Goal: Task Accomplishment & Management: Use online tool/utility

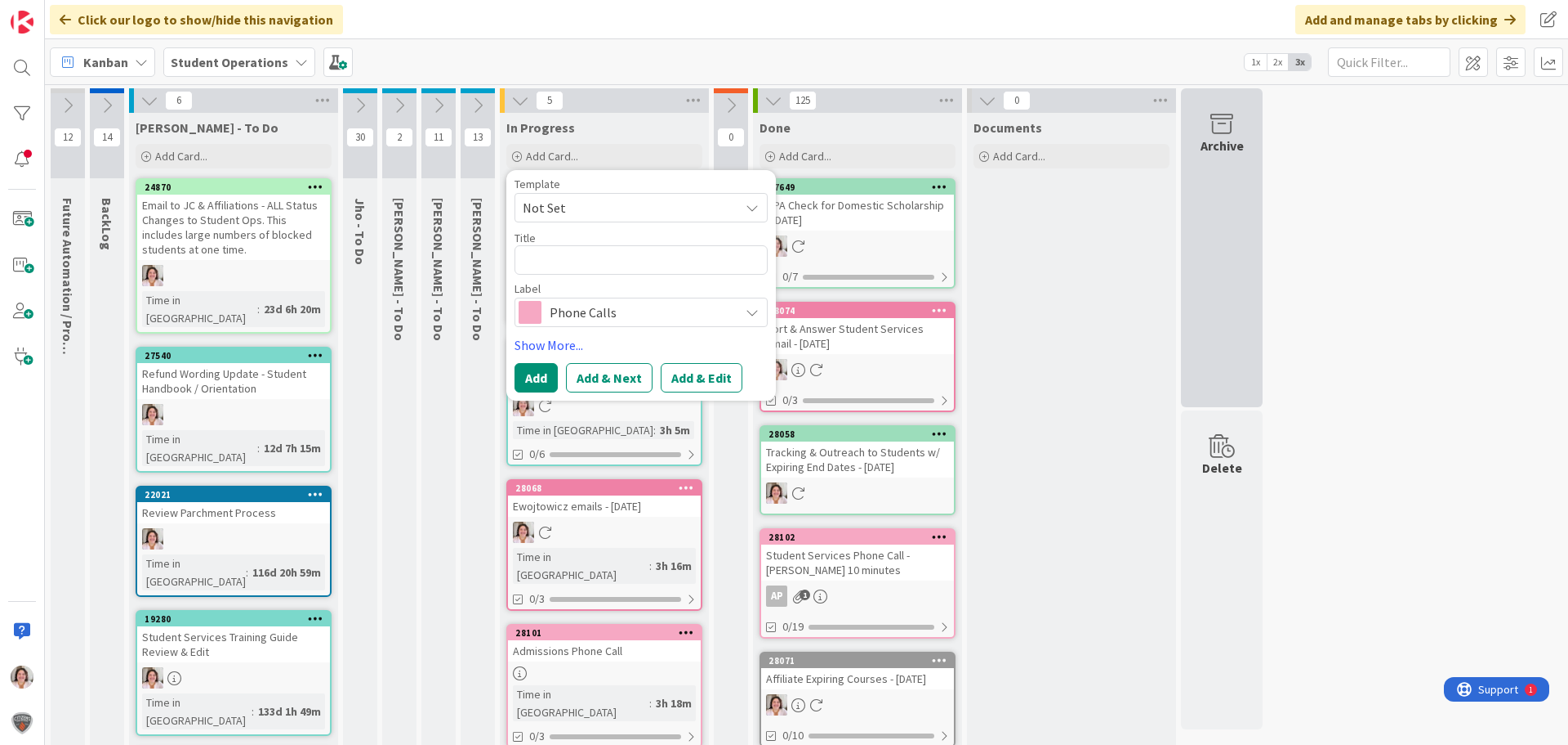
click at [1187, 287] on div "Archive" at bounding box center [1222, 247] width 82 height 319
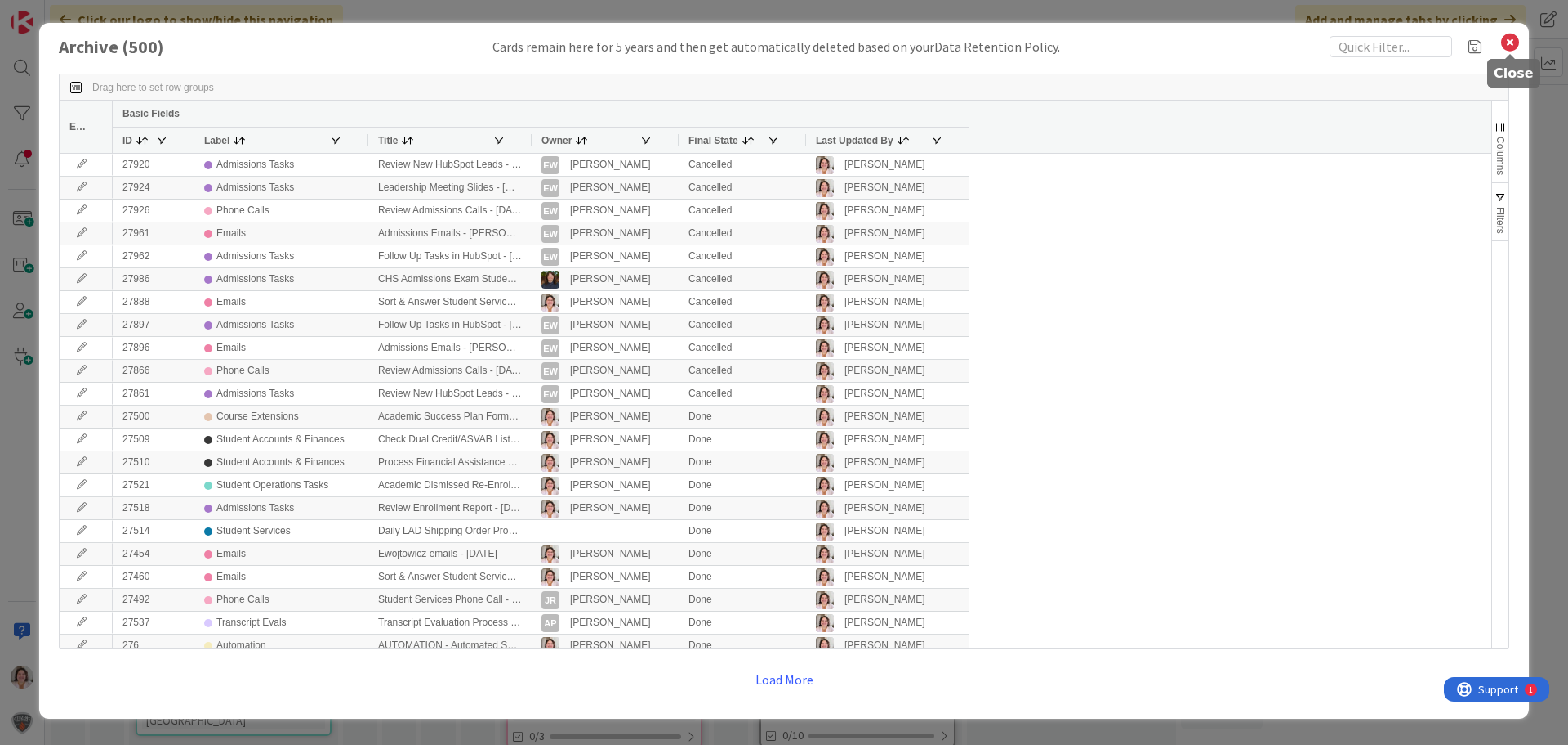
click at [1508, 47] on icon at bounding box center [1510, 42] width 21 height 23
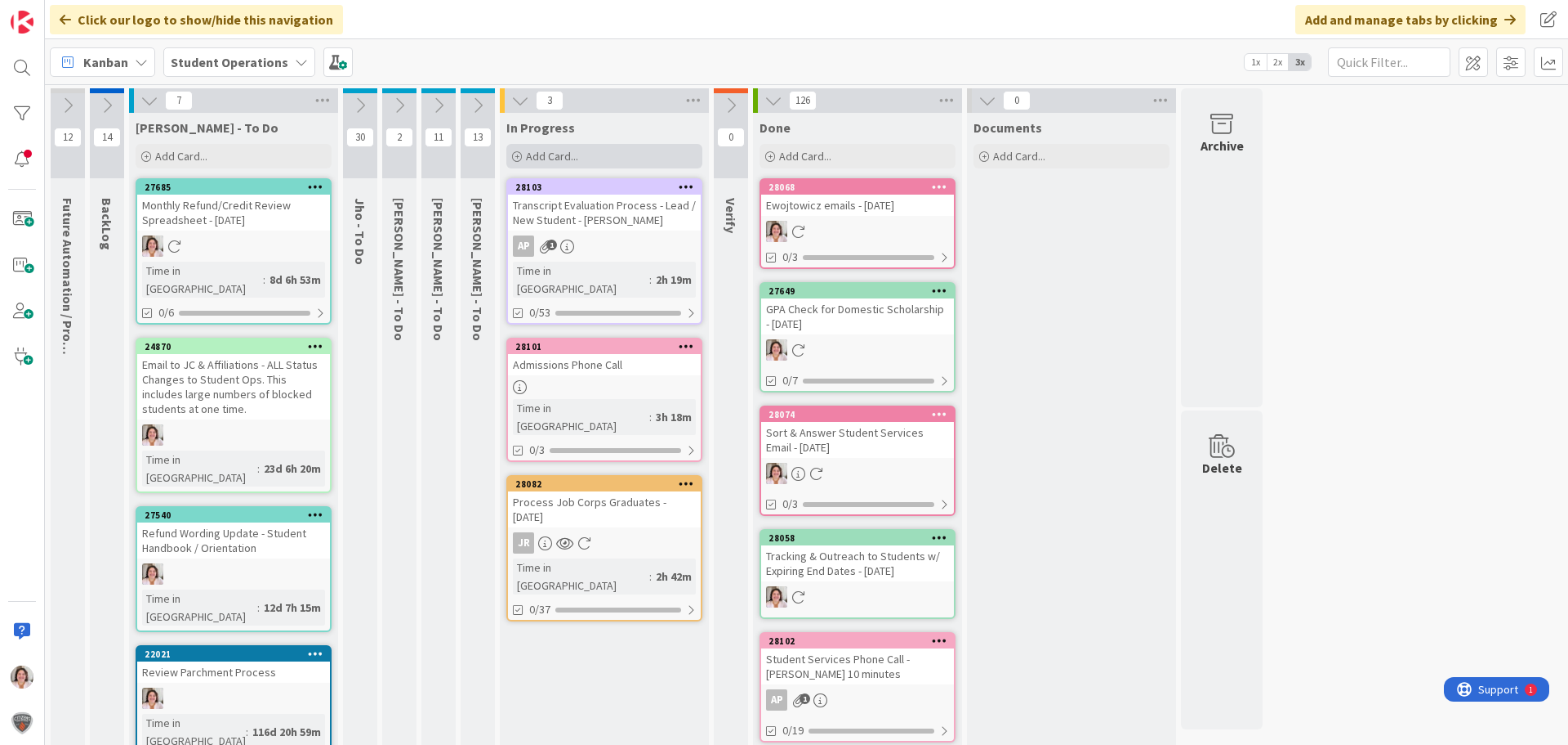
click at [586, 153] on div "Add Card..." at bounding box center [604, 156] width 196 height 24
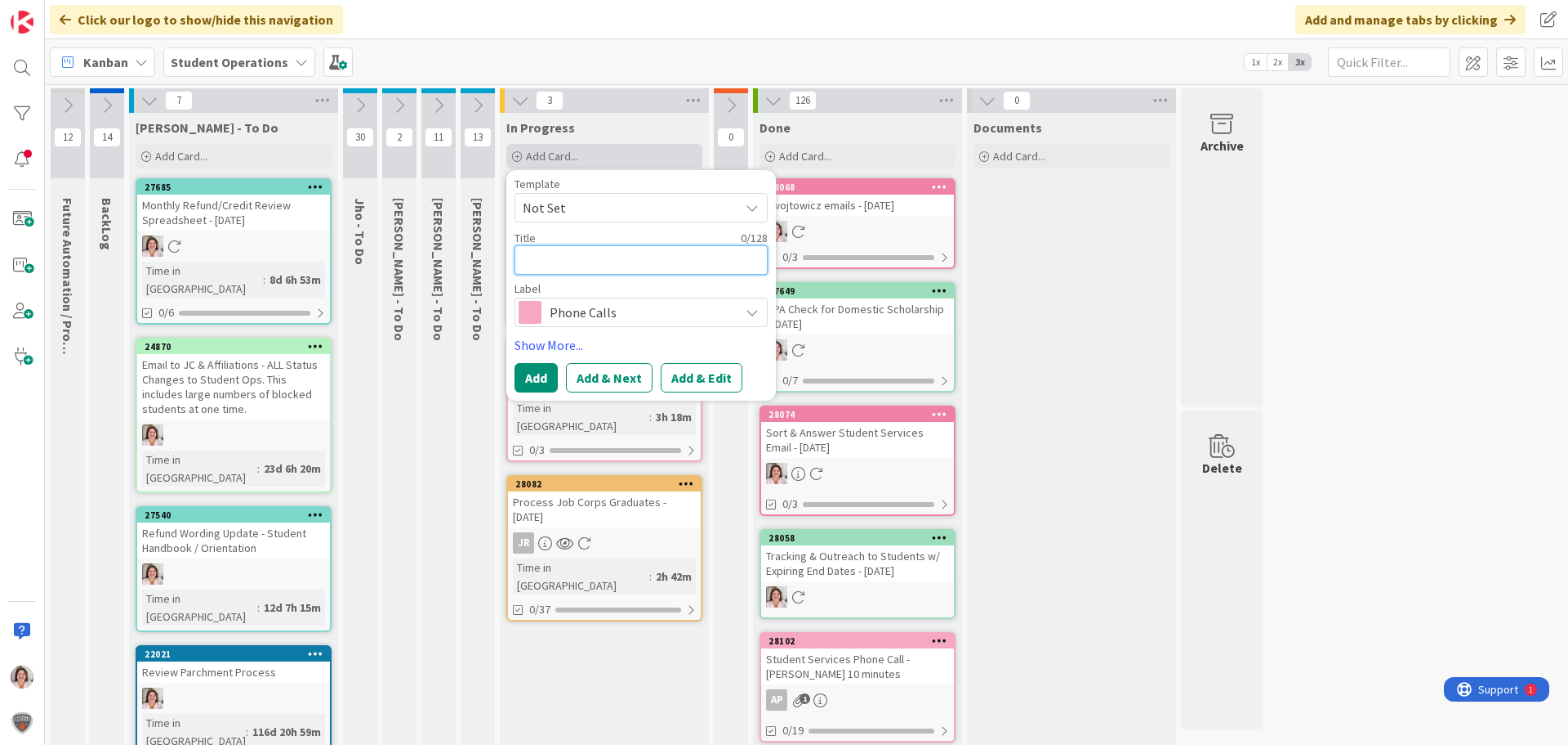
type textarea "A"
type textarea "x"
type textarea "Af"
type textarea "x"
type textarea "Aff"
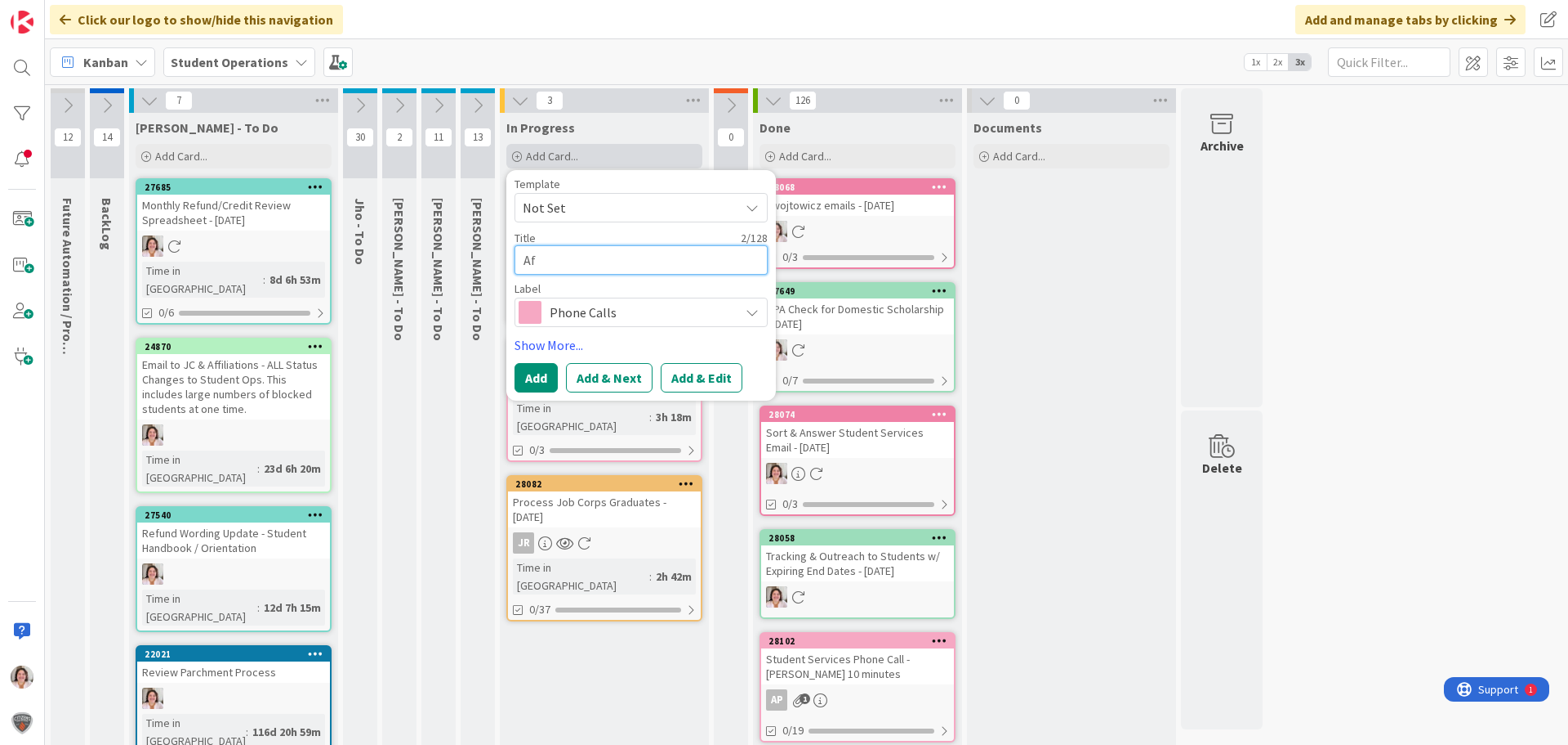
type textarea "x"
type textarea "Affi"
type textarea "x"
type textarea "Affil"
type textarea "x"
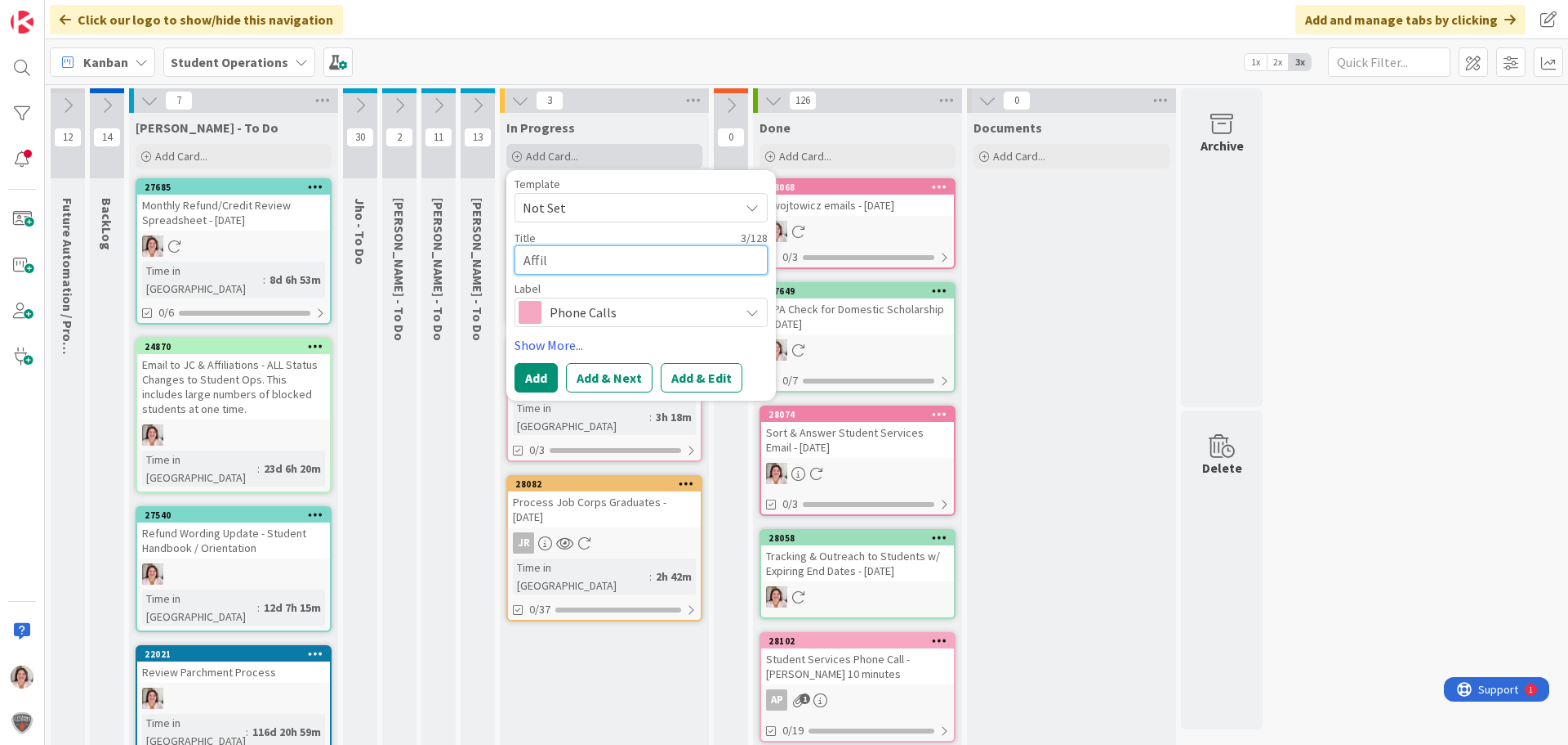
type textarea "Affili"
type textarea "x"
type textarea "Affilia"
type textarea "x"
type textarea "Affiliat"
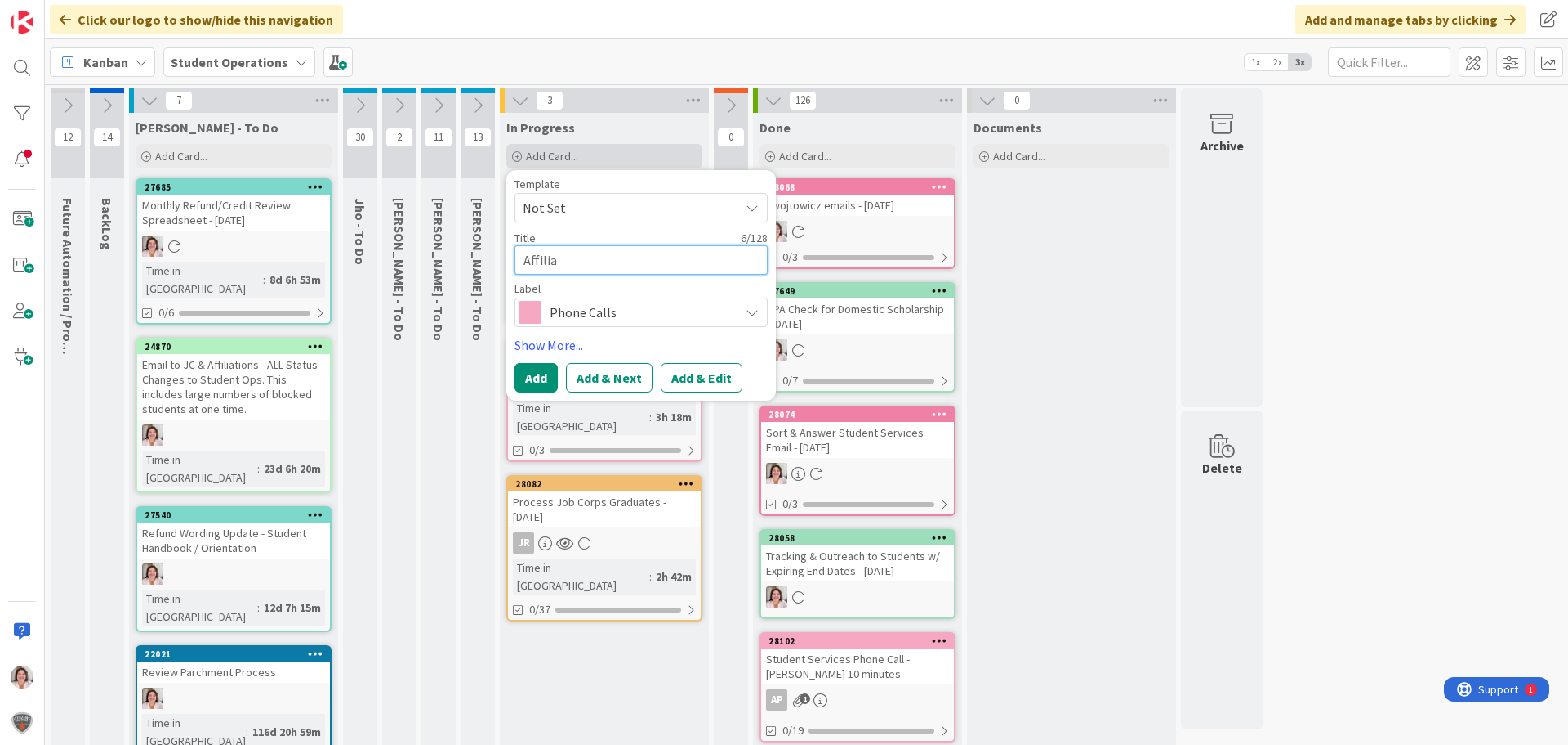
type textarea "x"
type textarea "Affiliate"
type textarea "x"
type textarea "Affiliate"
type textarea "x"
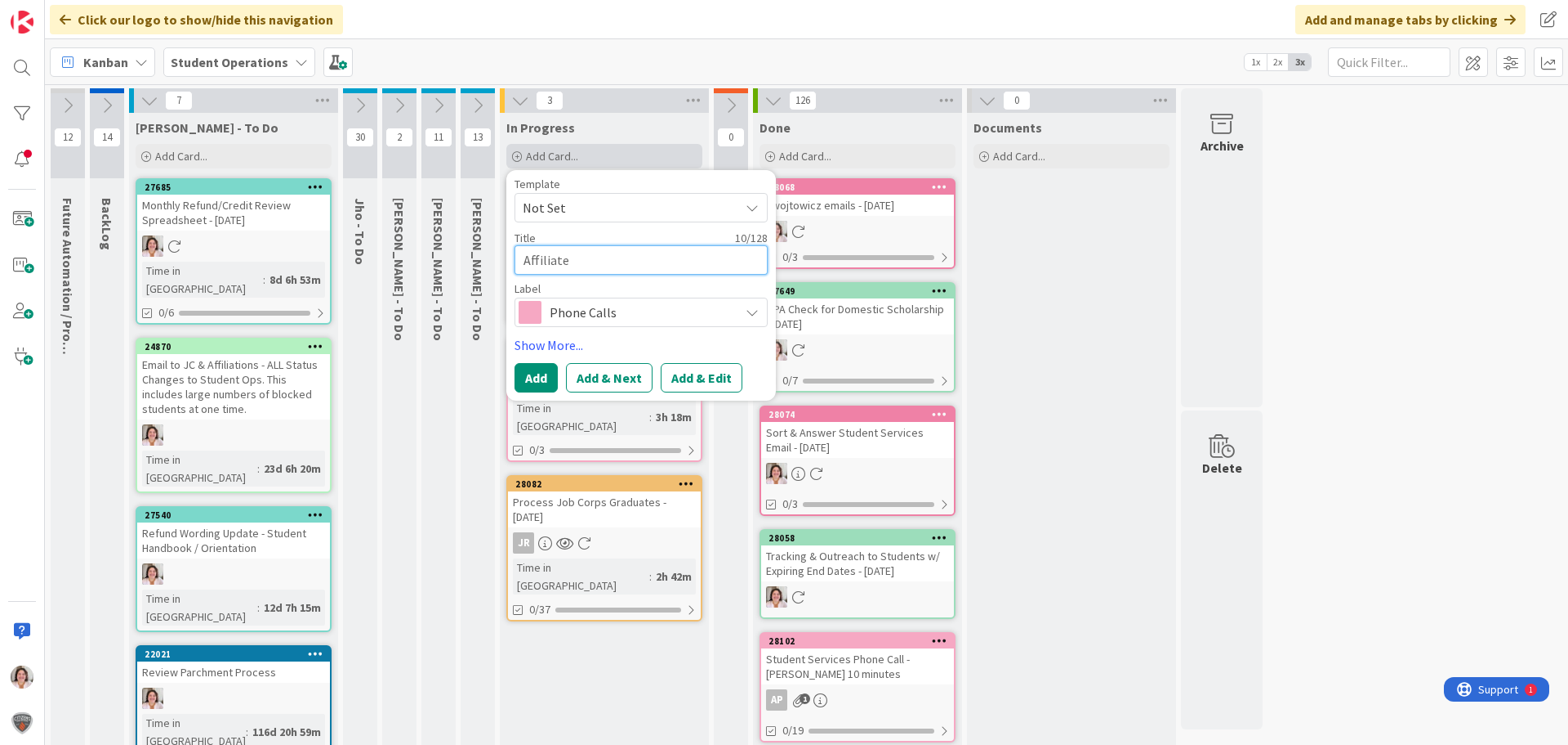
type textarea "Affiliate S"
type textarea "x"
type textarea "Affiliate Se"
type textarea "x"
type textarea "Affiliate Set"
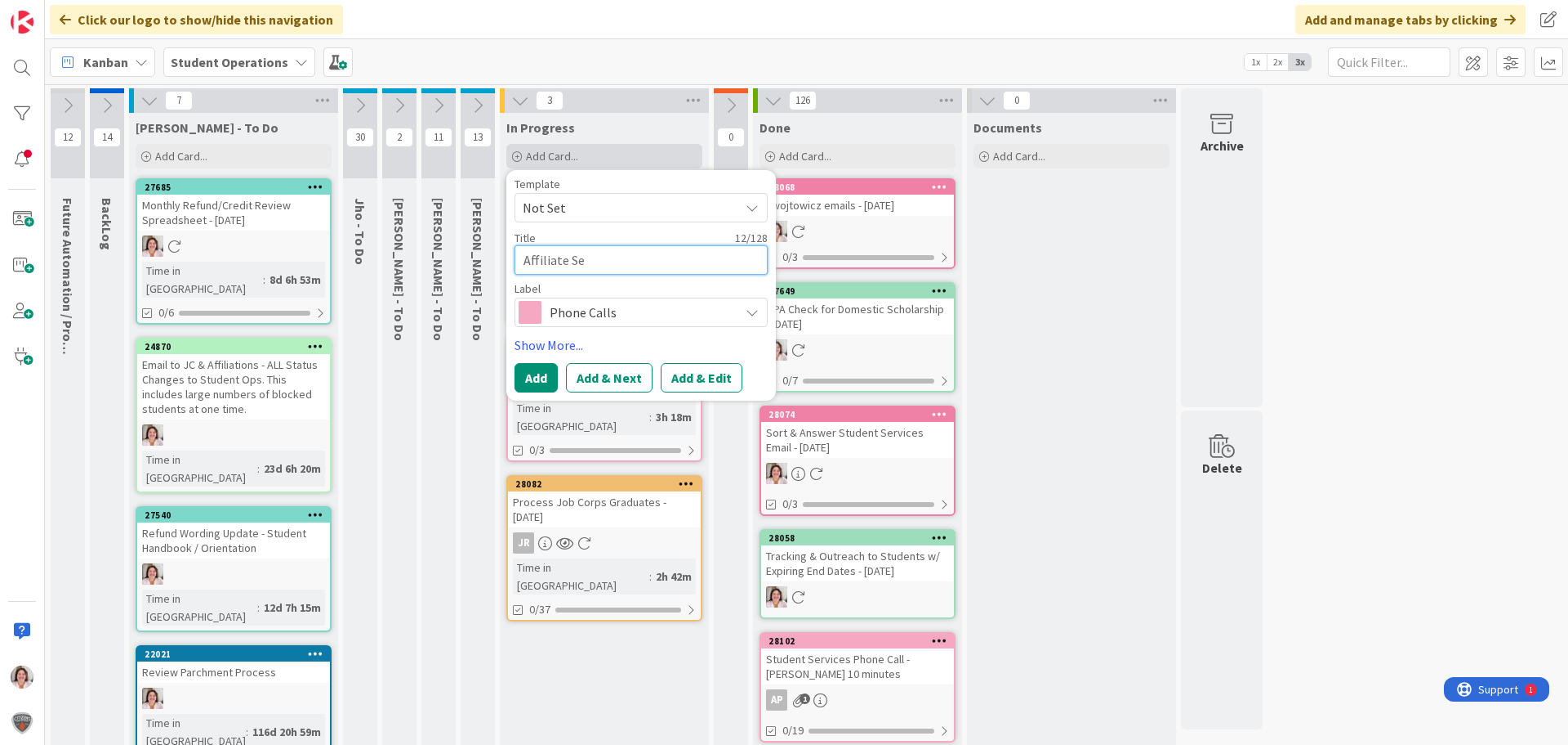
type textarea "x"
type textarea "Affiliate Set"
type textarea "x"
type textarea "Affiliate Set"
type textarea "x"
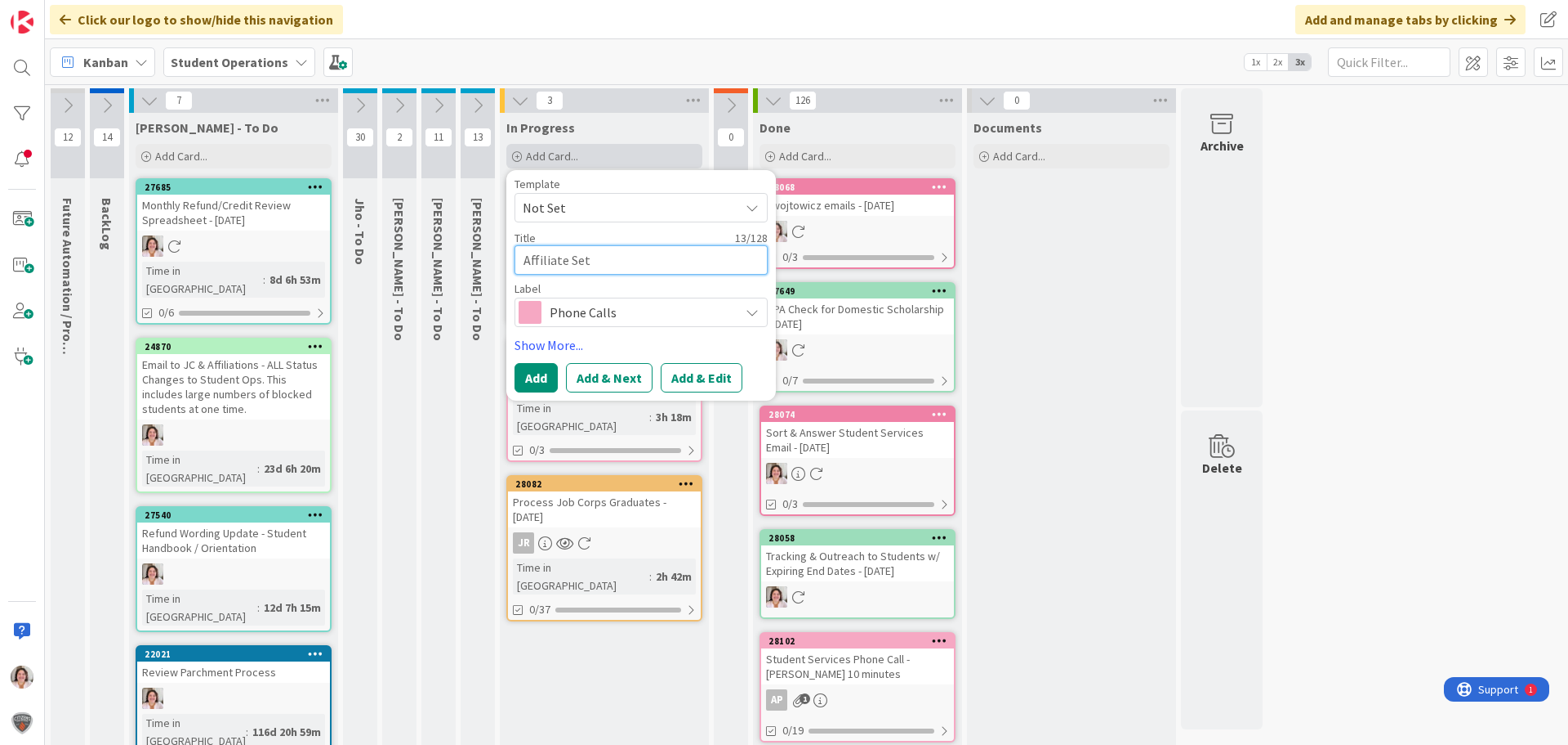
type textarea "Affiliate Setu"
type textarea "x"
type textarea "Affiliate Setup"
type textarea "x"
type textarea "Affiliate Setup"
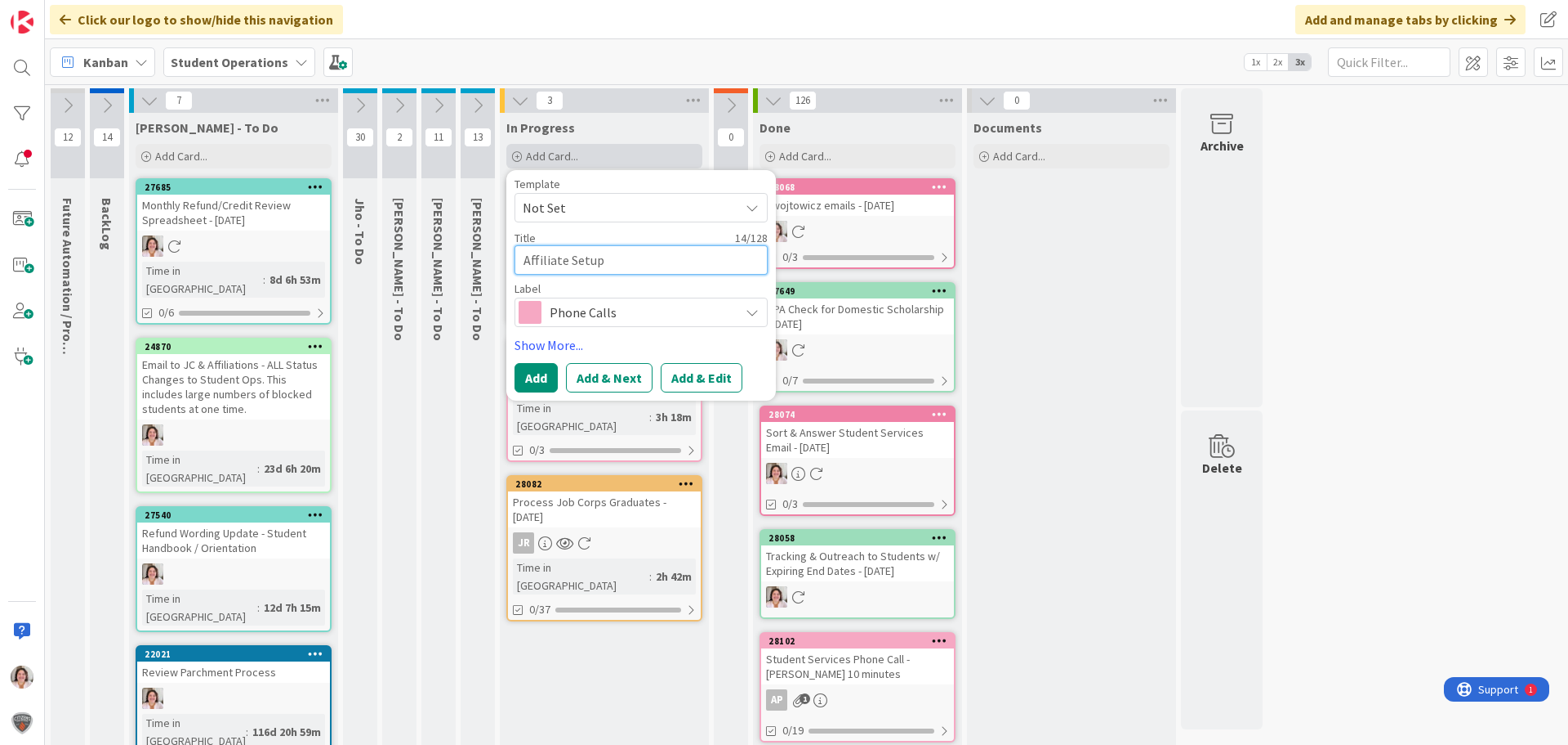
type textarea "x"
type textarea "Affiliate Setup F"
type textarea "x"
type textarea "Affiliate Setup Fo"
type textarea "x"
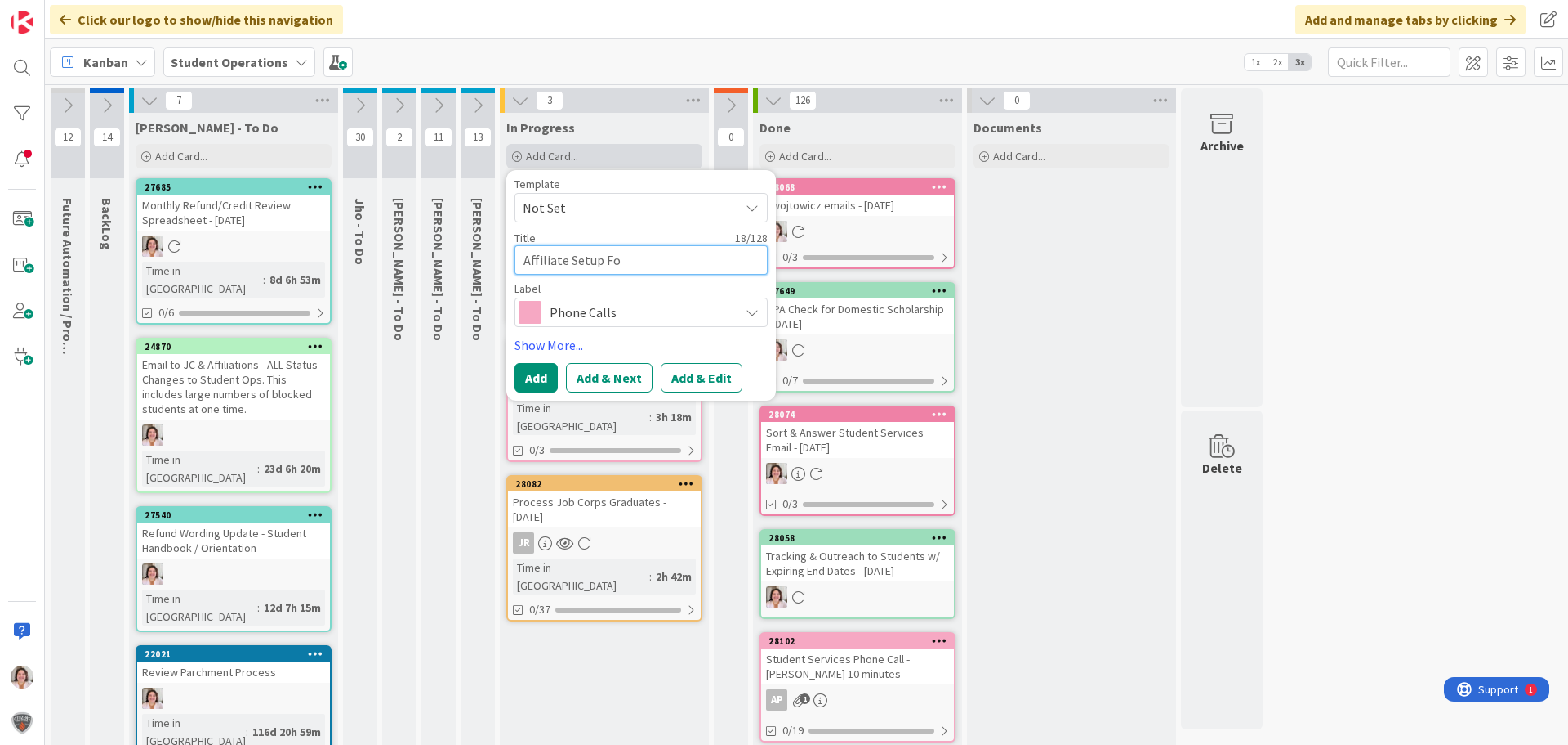
type textarea "Affiliate Setup For"
type textarea "x"
type textarea "Affiliate Setup Form"
type textarea "x"
type textarea "Affiliate Setup Form"
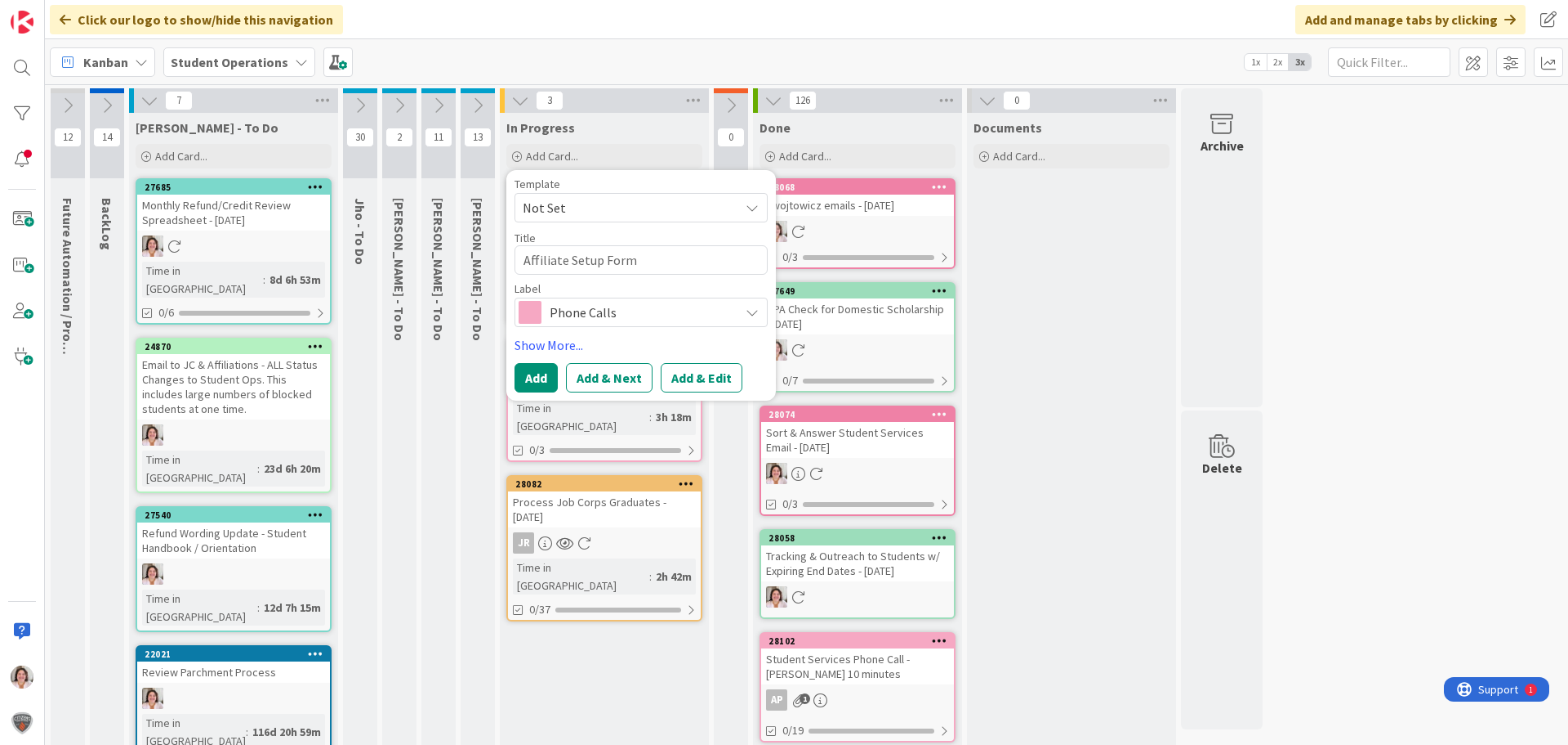
click at [573, 312] on span "Phone Calls" at bounding box center [640, 312] width 181 height 23
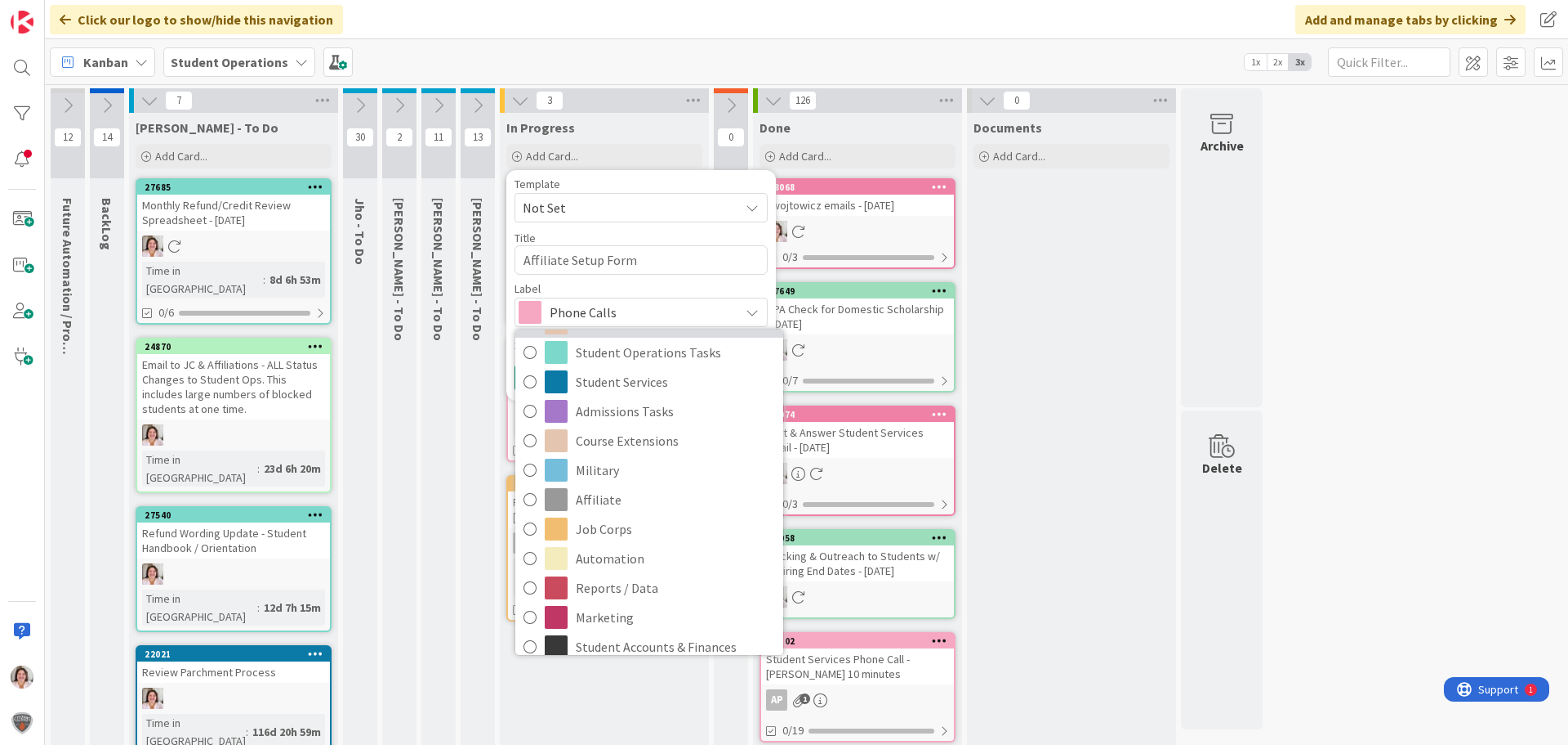
scroll to position [246, 0]
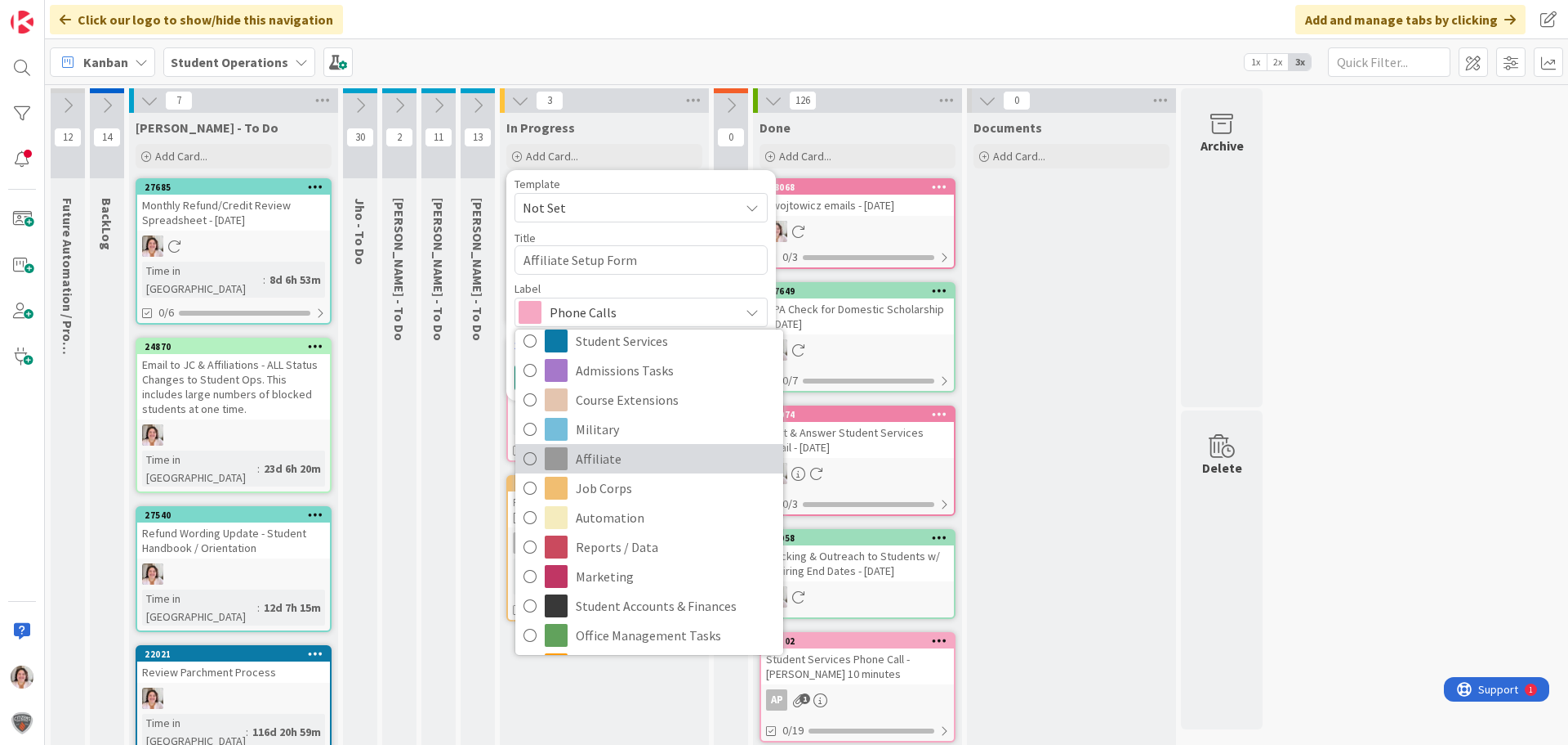
click at [646, 459] on span "Affiliate" at bounding box center [676, 458] width 199 height 24
type textarea "x"
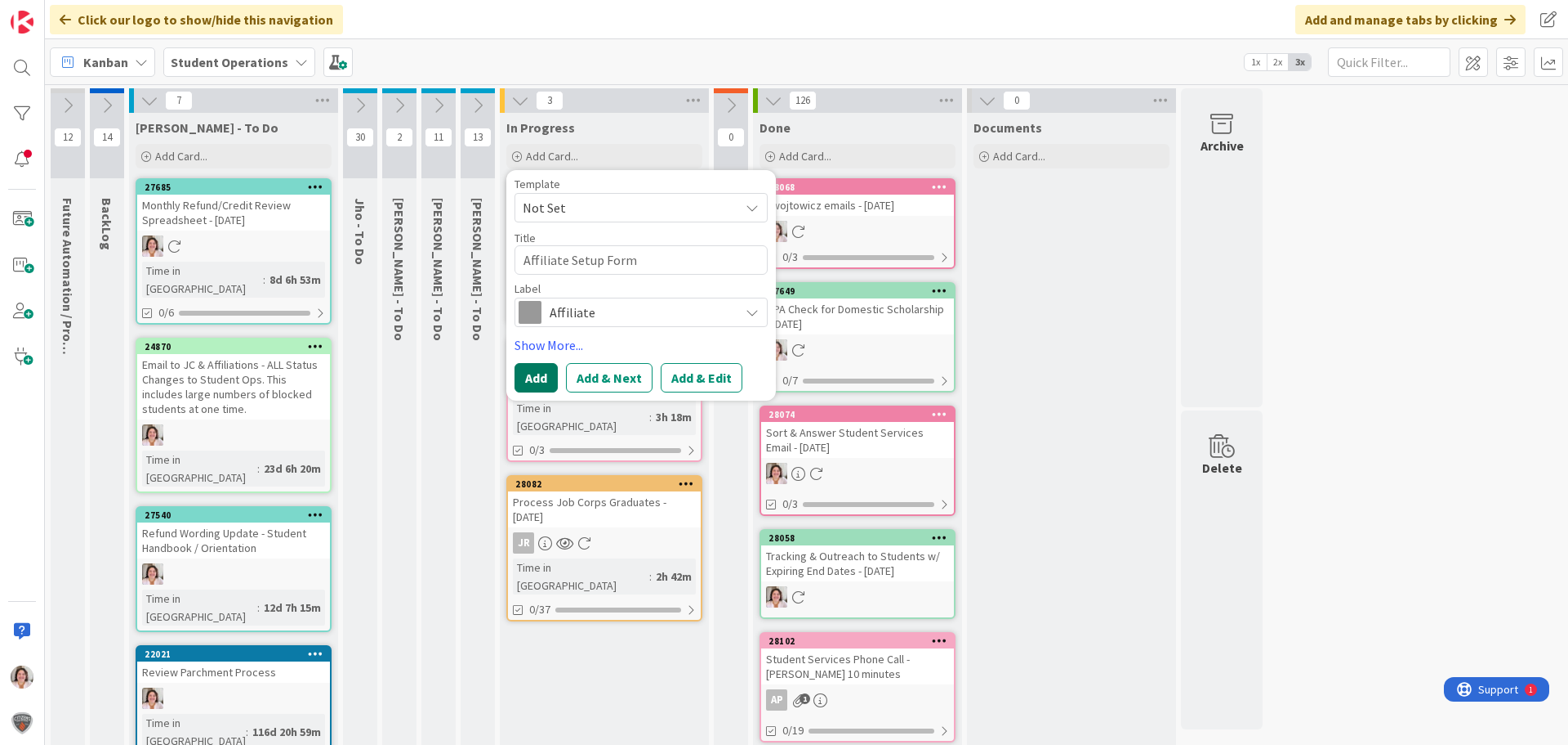
click at [534, 375] on button "Add" at bounding box center [536, 377] width 43 height 29
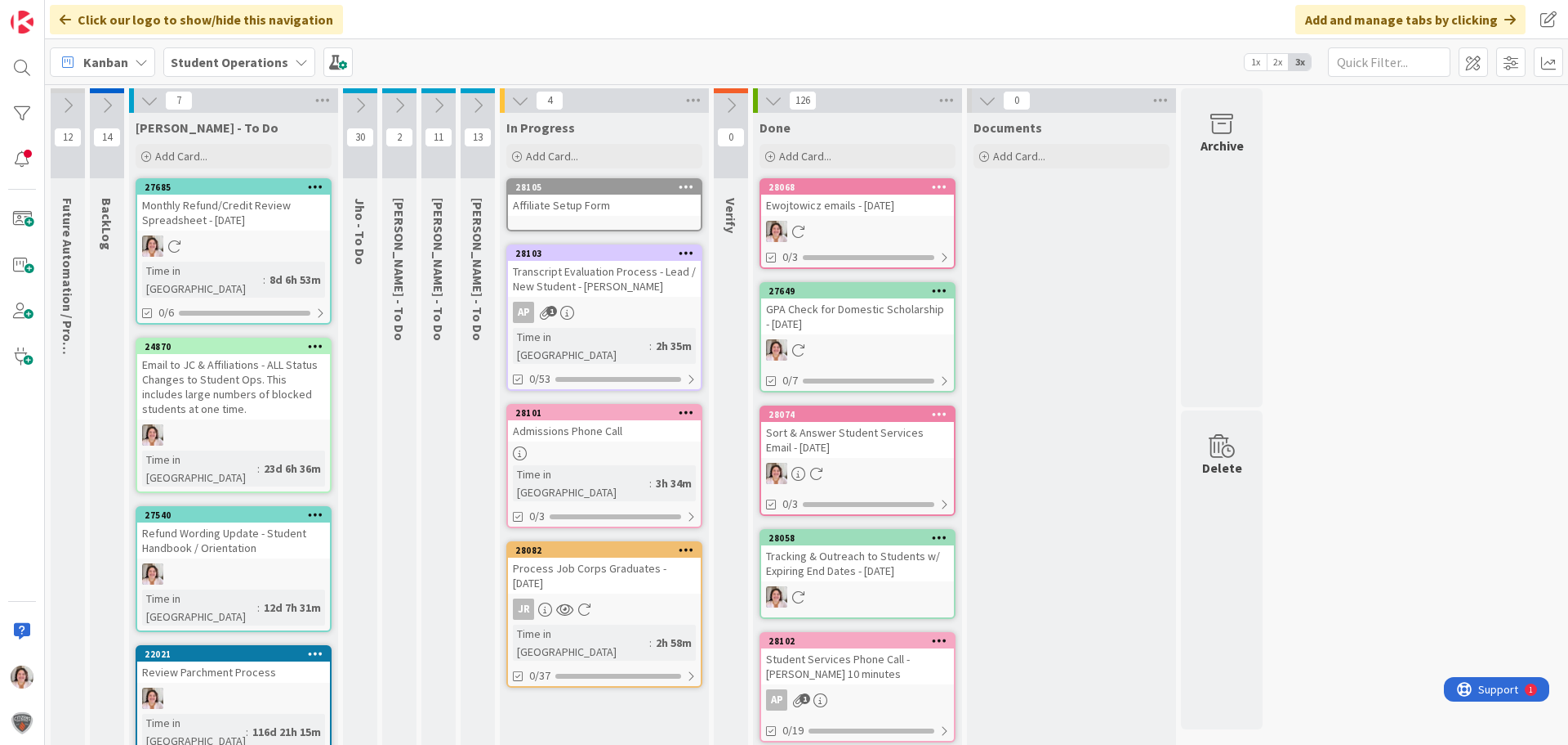
click at [683, 181] on icon at bounding box center [686, 186] width 15 height 12
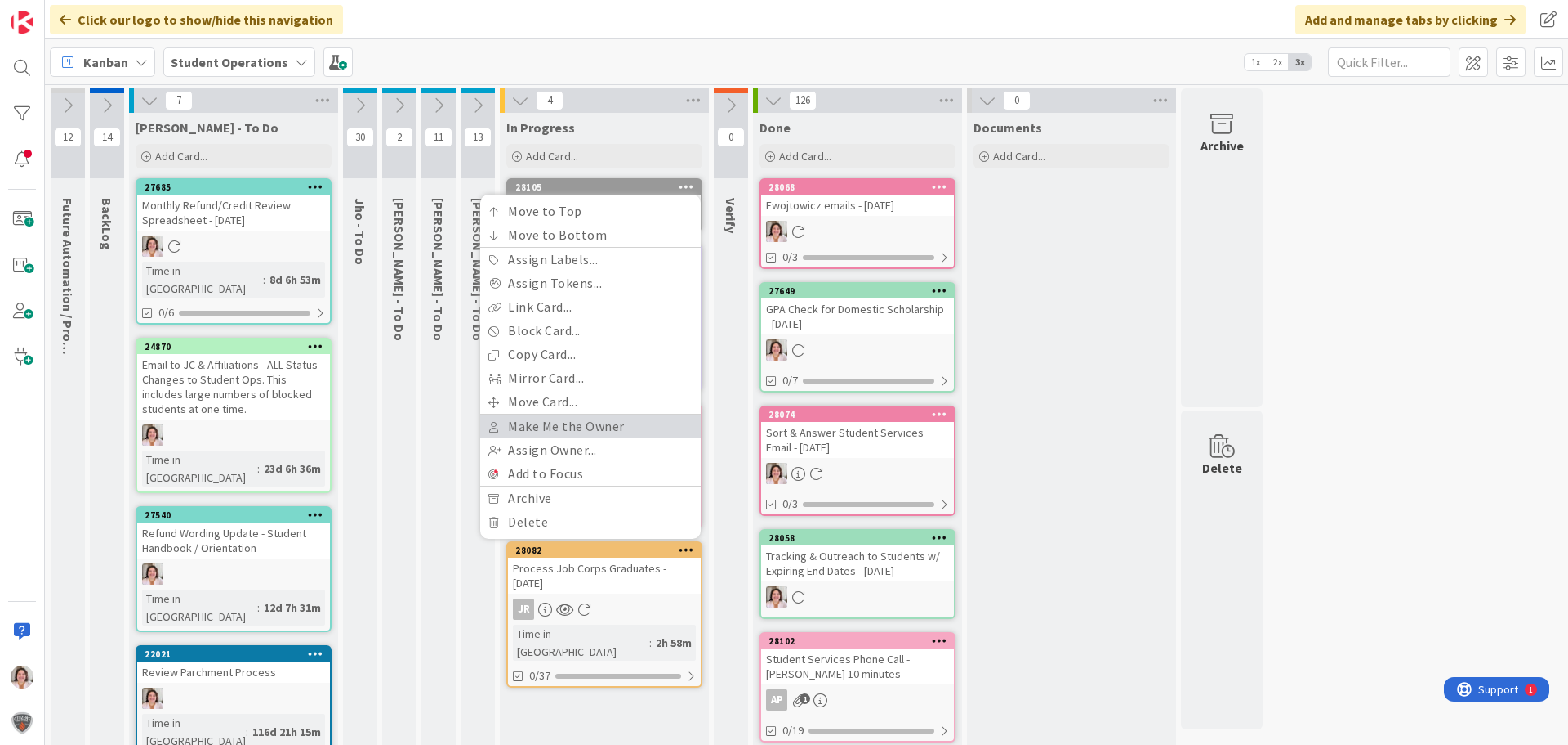
click at [581, 426] on link "Make Me the Owner" at bounding box center [590, 426] width 220 height 24
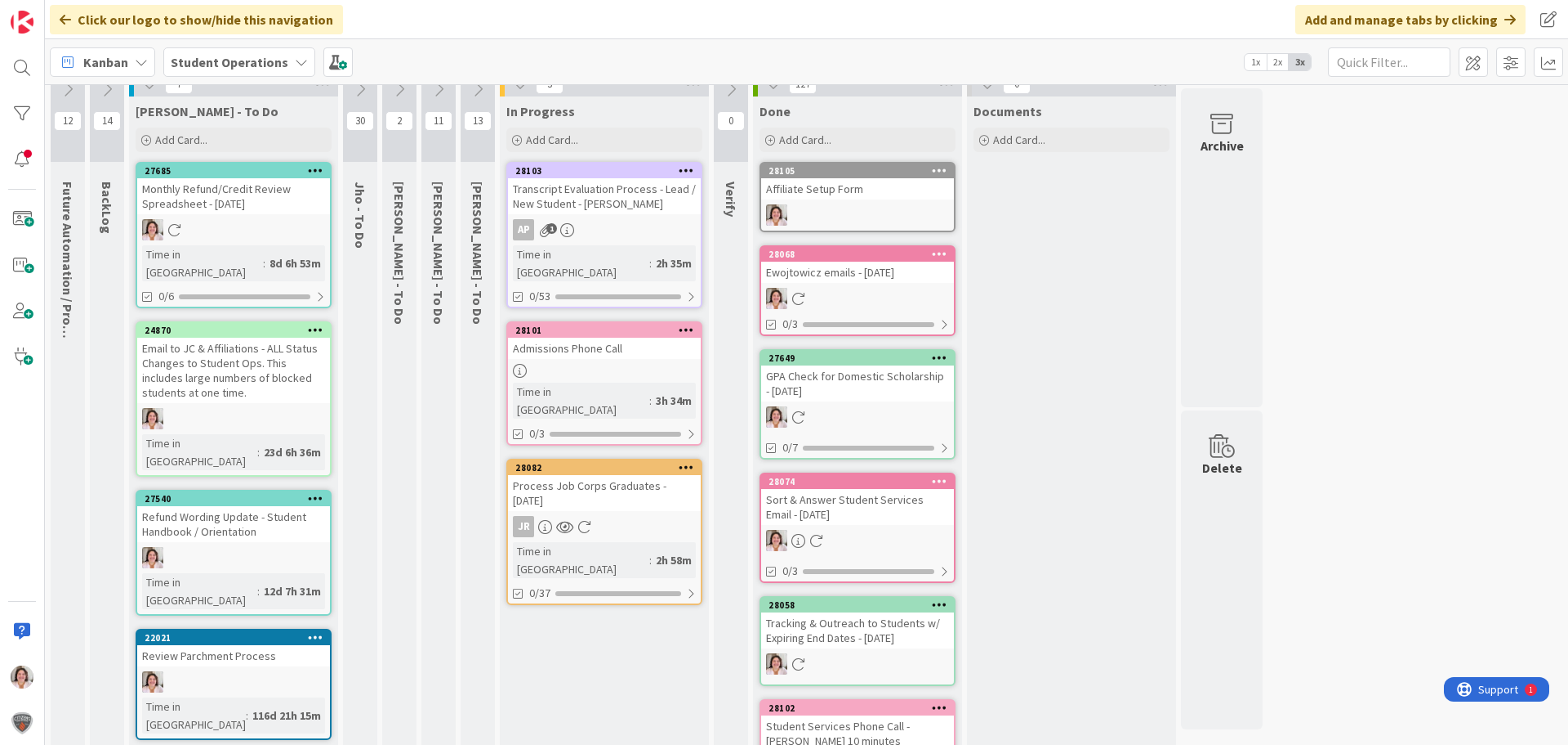
scroll to position [0, 0]
